Goal: Task Accomplishment & Management: Manage account settings

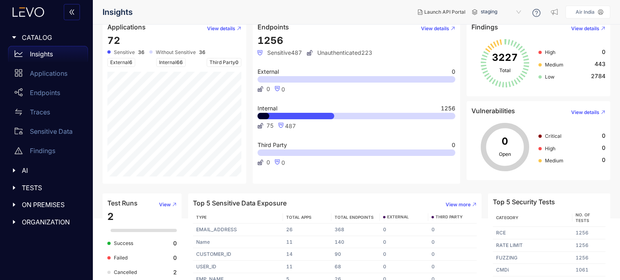
scroll to position [75, 0]
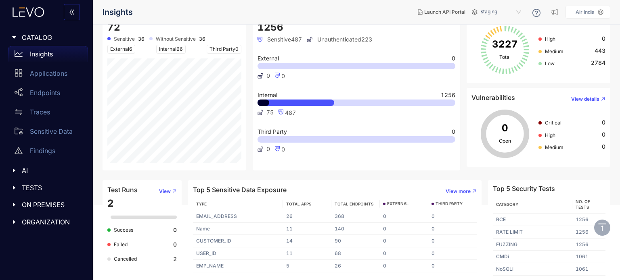
click at [27, 206] on span "ON PREMISES" at bounding box center [52, 204] width 60 height 7
click at [48, 239] on p "Settings" at bounding box center [42, 240] width 24 height 7
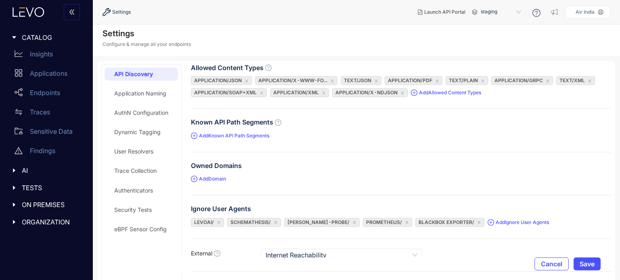
click at [137, 230] on div "eBPF Sensor Config" at bounding box center [140, 229] width 52 height 6
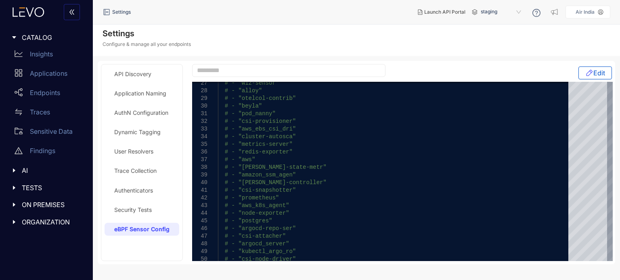
click at [160, 95] on div "Application Naming" at bounding box center [140, 93] width 52 height 6
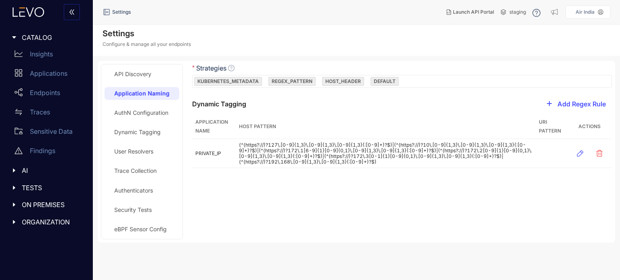
click at [157, 117] on div "AuthN Configuration" at bounding box center [142, 113] width 75 height 13
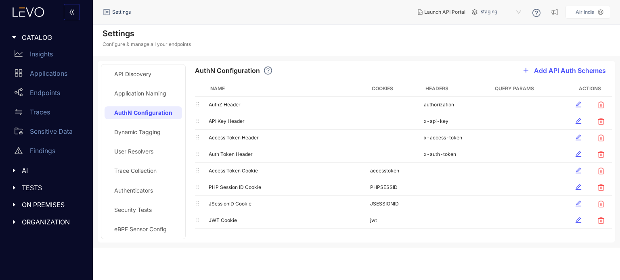
click at [153, 131] on div "Dynamic Tagging" at bounding box center [137, 132] width 46 height 6
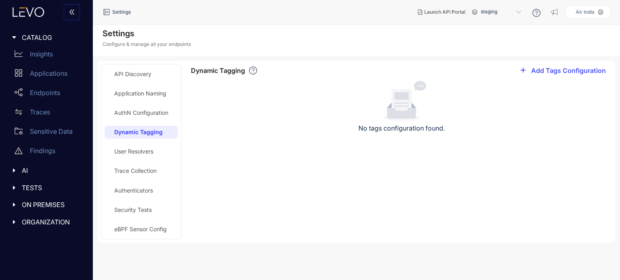
click at [157, 149] on div "User Resolvers" at bounding box center [141, 151] width 73 height 13
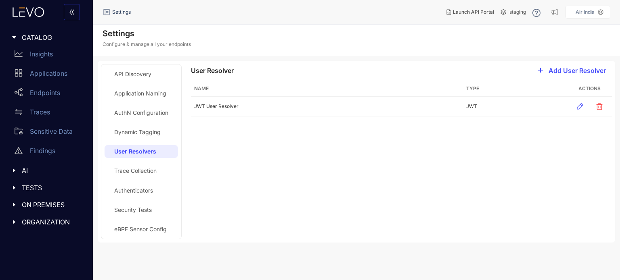
click at [150, 172] on div "Trace Collection" at bounding box center [135, 171] width 42 height 6
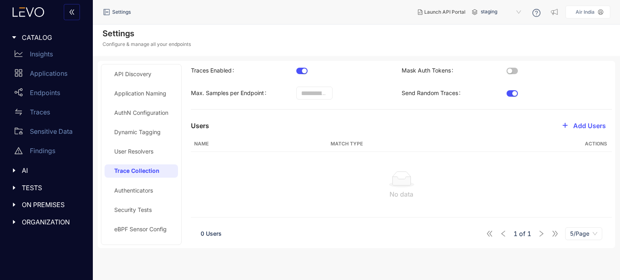
click at [149, 189] on div "Authenticators" at bounding box center [133, 191] width 39 height 6
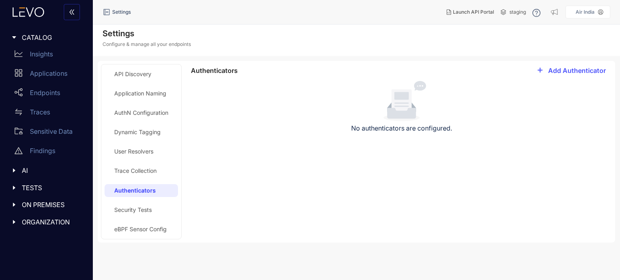
click at [148, 207] on div "Security Tests" at bounding box center [133, 210] width 38 height 6
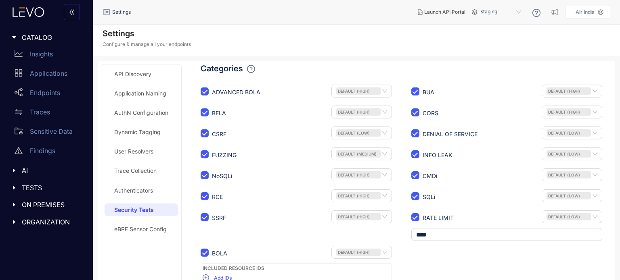
click at [144, 76] on div "API Discovery" at bounding box center [132, 74] width 37 height 6
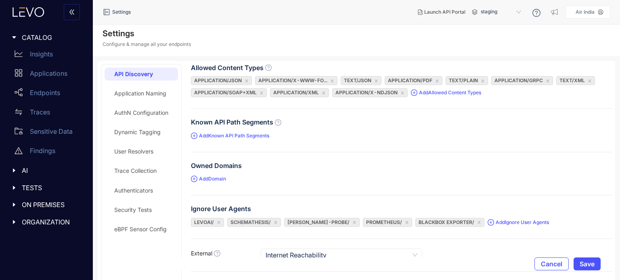
click at [137, 229] on div "eBPF Sensor Config" at bounding box center [140, 229] width 52 height 6
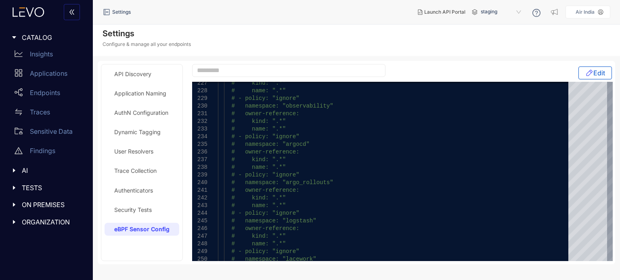
click at [27, 187] on span "TESTS" at bounding box center [52, 187] width 60 height 7
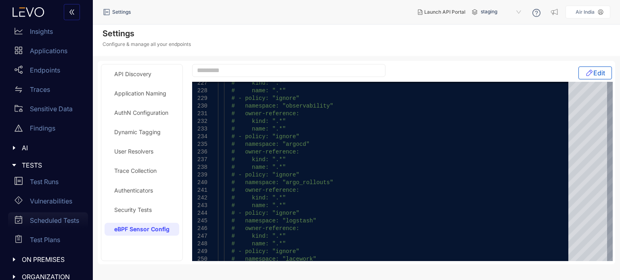
scroll to position [32, 0]
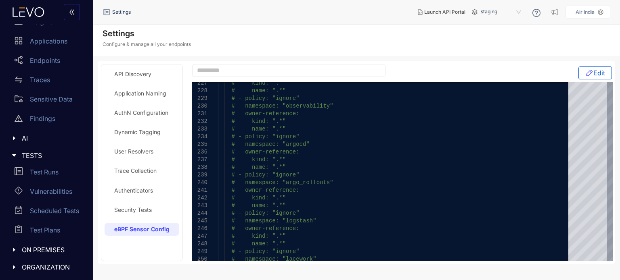
click at [45, 251] on span "ON PREMISES" at bounding box center [52, 250] width 60 height 7
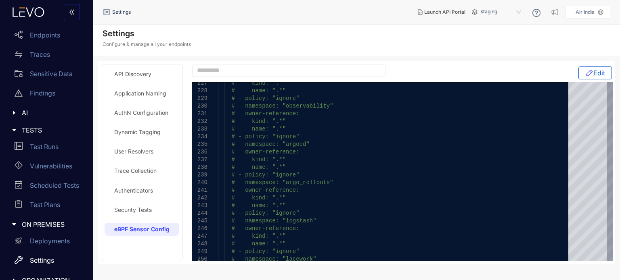
scroll to position [71, 0]
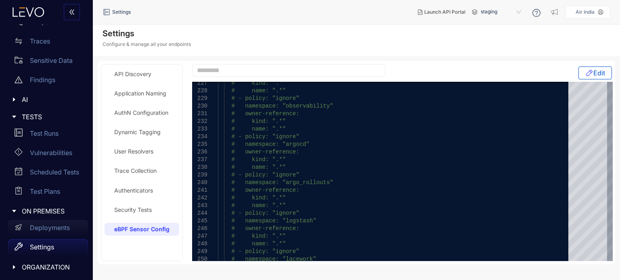
click at [51, 230] on p "Deployments" at bounding box center [50, 227] width 40 height 7
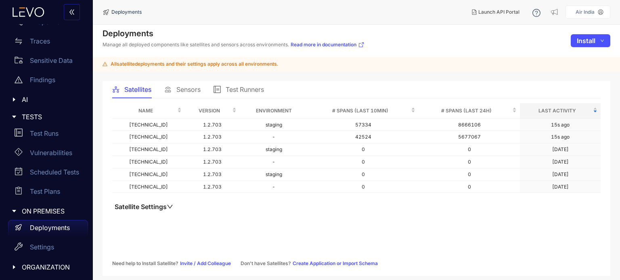
click at [159, 207] on button "Satellite Settings" at bounding box center [143, 207] width 63 height 8
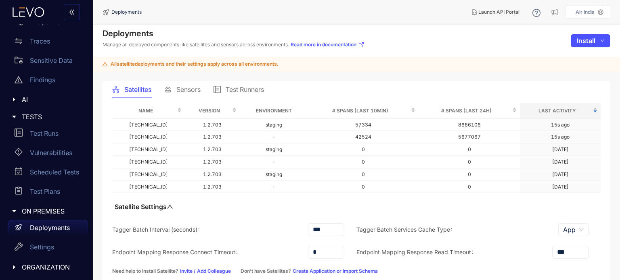
click at [161, 206] on button "Satellite Settings" at bounding box center [143, 207] width 63 height 8
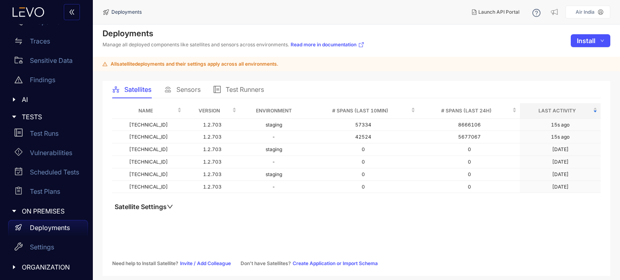
click at [233, 92] on span "Test Runners" at bounding box center [245, 89] width 38 height 7
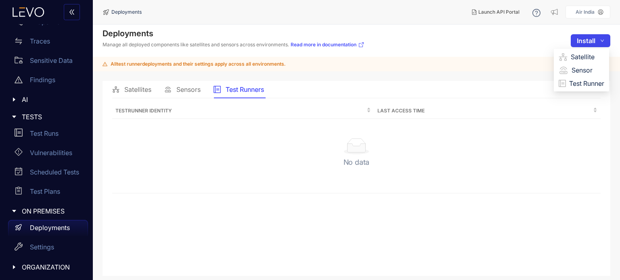
click at [589, 42] on span "Install" at bounding box center [586, 40] width 19 height 7
click at [587, 82] on span "Test Runner" at bounding box center [586, 83] width 35 height 9
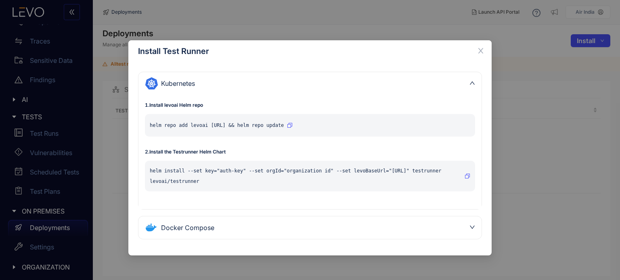
click at [292, 124] on icon "button" at bounding box center [289, 125] width 5 height 5
click at [469, 178] on button "button" at bounding box center [468, 176] width 6 height 13
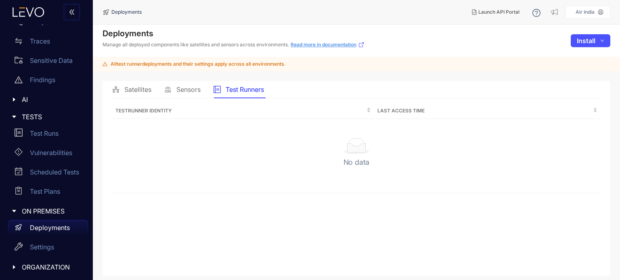
click at [337, 42] on link "Read more in documentation" at bounding box center [328, 45] width 74 height 6
click at [45, 249] on p "Settings" at bounding box center [42, 247] width 24 height 7
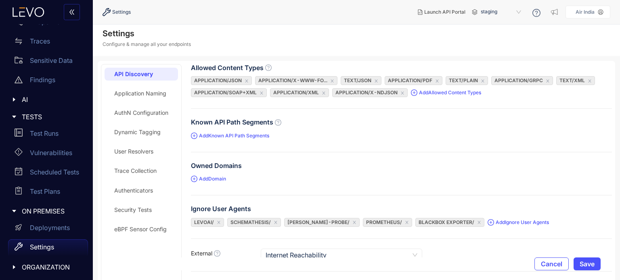
click at [139, 190] on div "Authenticators" at bounding box center [133, 191] width 39 height 6
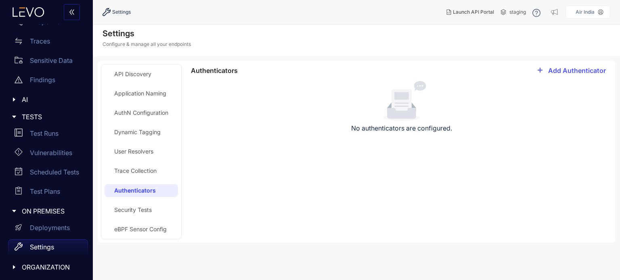
click at [141, 172] on div "Trace Collection" at bounding box center [135, 171] width 42 height 6
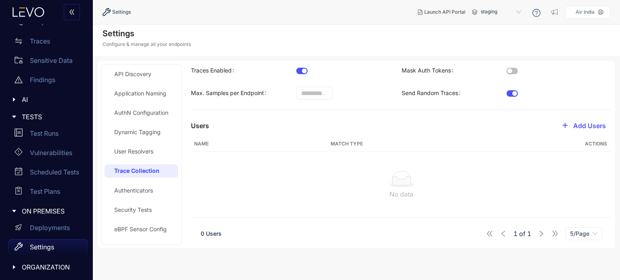
click at [140, 203] on div "API Discovery Application Naming AuthN Configuration Dynamic Tagging User Resol…" at bounding box center [141, 155] width 73 height 174
click at [140, 208] on div "Security Tests" at bounding box center [133, 210] width 38 height 6
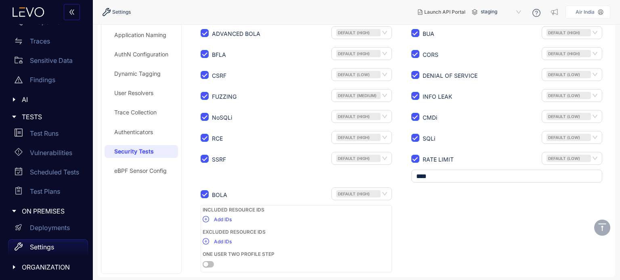
scroll to position [59, 0]
click at [48, 250] on p "Settings" at bounding box center [42, 247] width 24 height 7
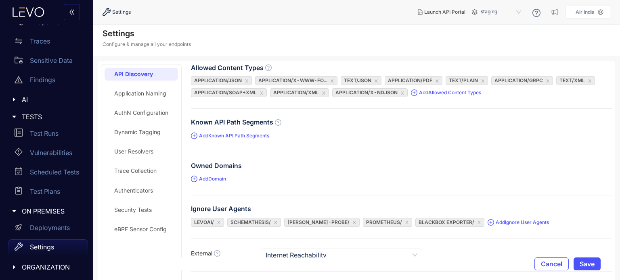
click at [140, 111] on div "AuthN Configuration" at bounding box center [141, 113] width 54 height 6
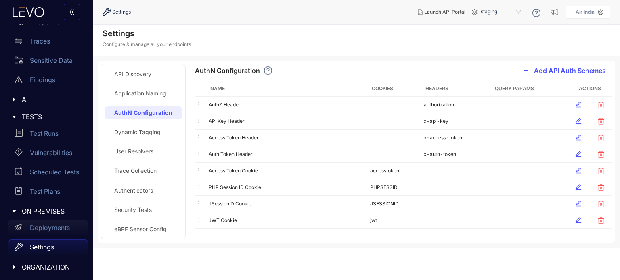
click at [44, 229] on p "Deployments" at bounding box center [50, 227] width 40 height 7
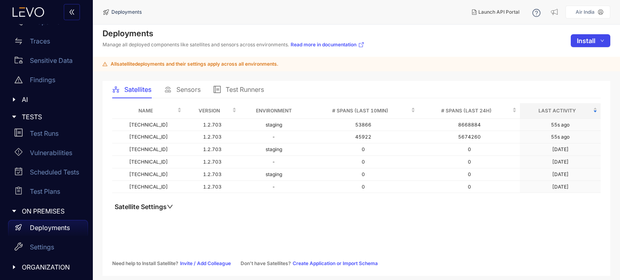
click at [582, 43] on span "Install" at bounding box center [586, 40] width 19 height 7
click at [577, 82] on span "Test Runner" at bounding box center [586, 83] width 35 height 9
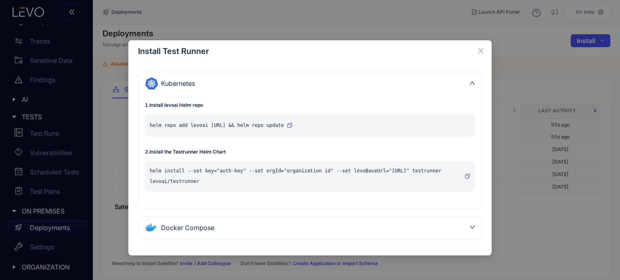
click at [279, 220] on div "Docker Compose" at bounding box center [309, 228] width 343 height 23
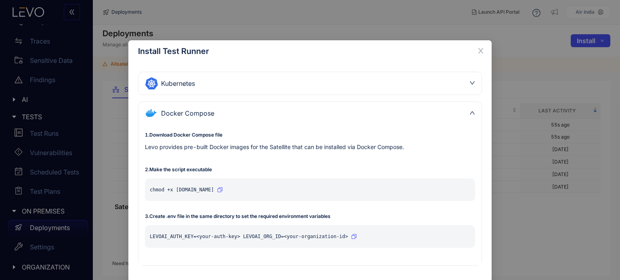
click at [453, 88] on div "Kubernetes" at bounding box center [305, 83] width 320 height 13
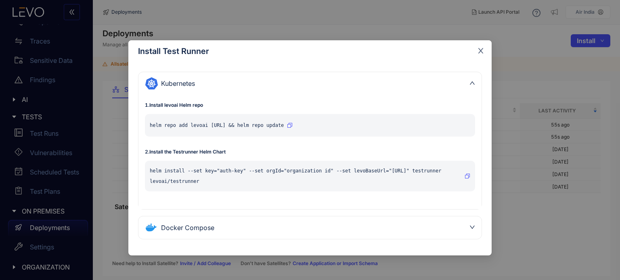
click at [478, 50] on icon "close" at bounding box center [480, 50] width 7 height 7
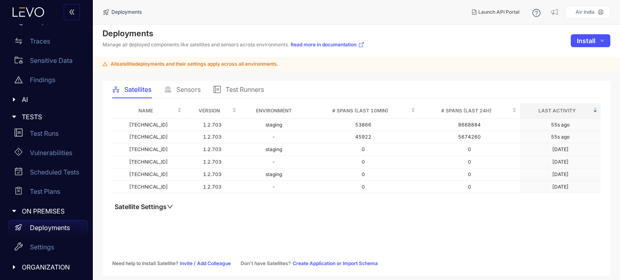
click at [44, 268] on span "ORGANIZATION" at bounding box center [52, 267] width 60 height 7
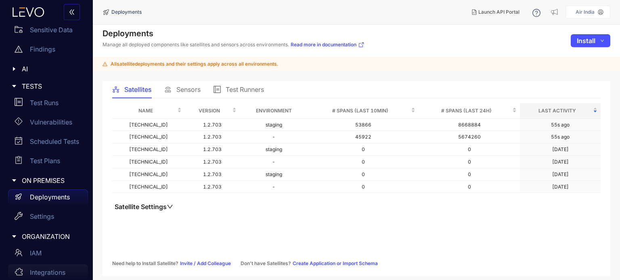
scroll to position [129, 0]
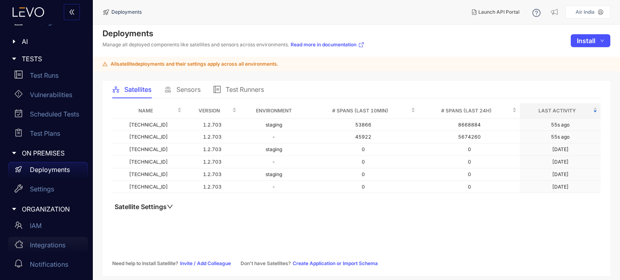
click at [53, 247] on p "Integrations" at bounding box center [48, 245] width 36 height 7
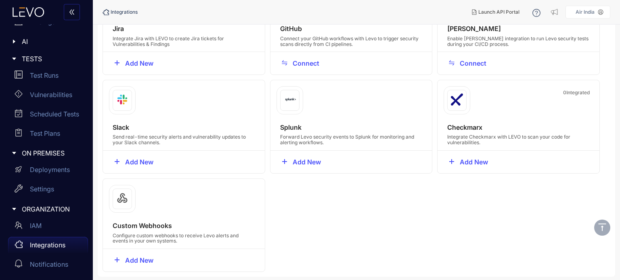
scroll to position [86, 0]
click at [39, 262] on p "Notifications" at bounding box center [49, 264] width 38 height 7
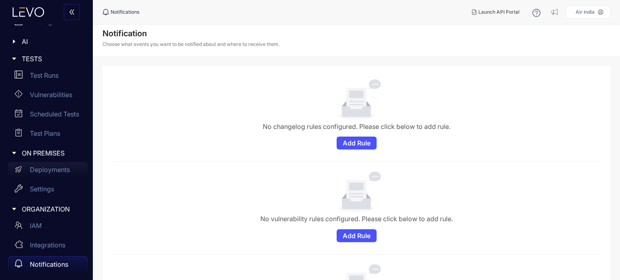
click at [55, 168] on p "Deployments" at bounding box center [50, 169] width 40 height 7
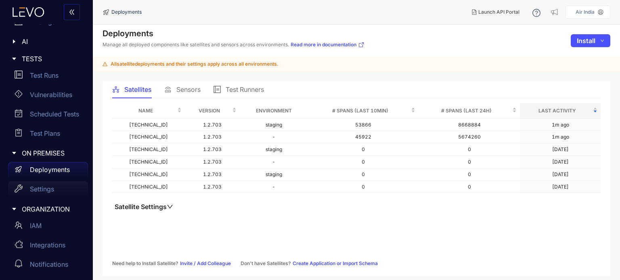
click at [51, 188] on p "Settings" at bounding box center [42, 189] width 24 height 7
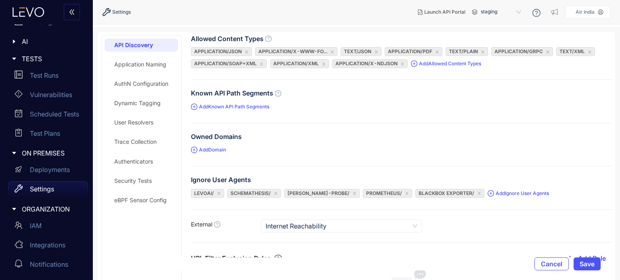
scroll to position [40, 0]
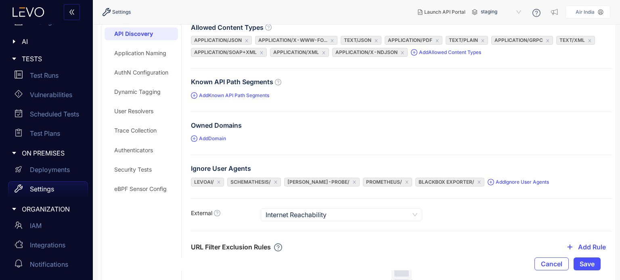
click at [146, 149] on div "Authenticators" at bounding box center [133, 150] width 39 height 6
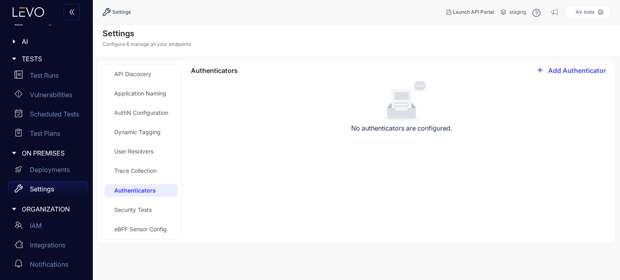
click at [577, 67] on span "Add Authenticator" at bounding box center [577, 70] width 58 height 7
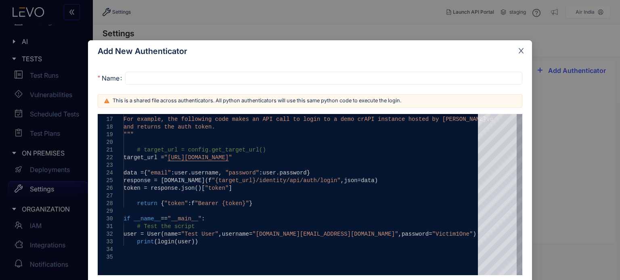
click at [521, 52] on icon "close" at bounding box center [520, 50] width 7 height 7
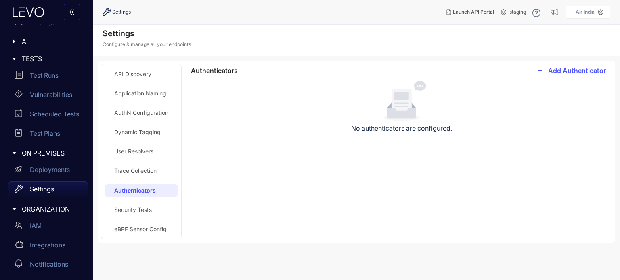
click at [140, 113] on div "AuthN Configuration" at bounding box center [141, 113] width 54 height 6
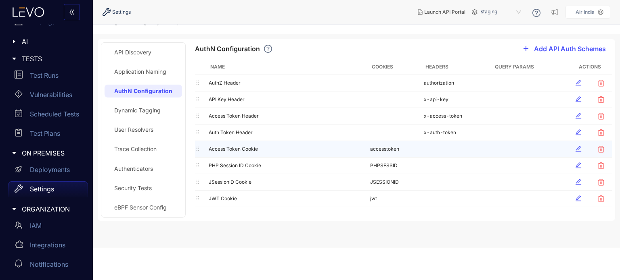
scroll to position [32, 0]
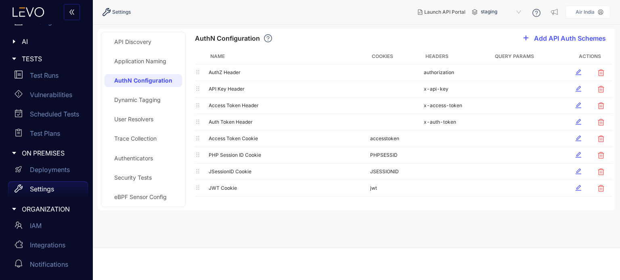
click at [147, 62] on div "Application Naming" at bounding box center [140, 61] width 52 height 6
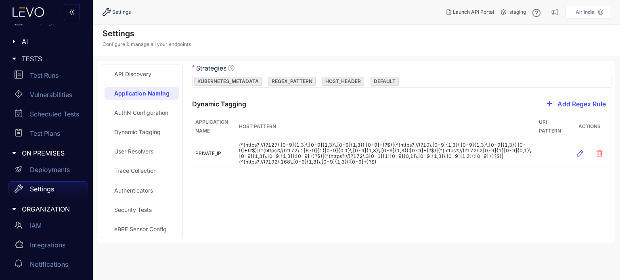
click at [143, 56] on section "Settings Configure & manage all your endpoints API Discovery Application Naming…" at bounding box center [356, 153] width 527 height 256
click at [138, 69] on div "API Discovery" at bounding box center [142, 74] width 75 height 13
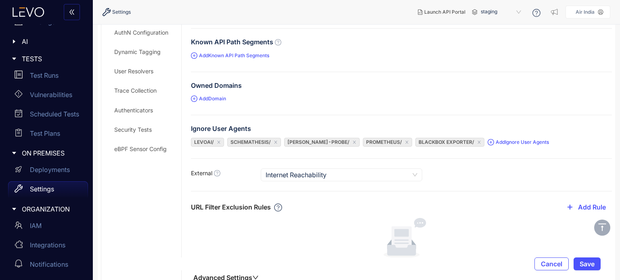
scroll to position [81, 0]
